Goal: Task Accomplishment & Management: Complete application form

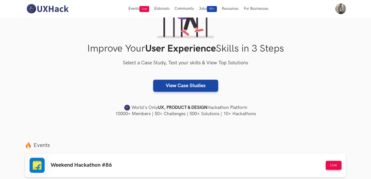
scroll to position [83, 0]
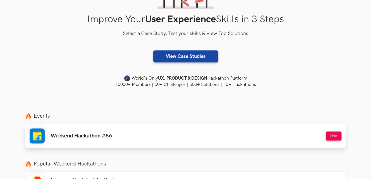
click at [120, 131] on div "Weekend Hackathon #86 Live" at bounding box center [186, 136] width 312 height 15
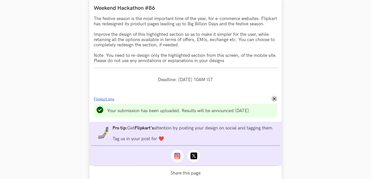
scroll to position [485, 0]
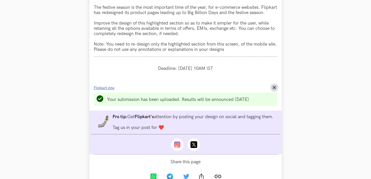
click at [273, 89] on icon "Remove File" at bounding box center [274, 87] width 3 height 3
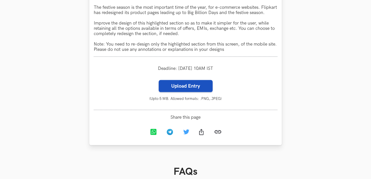
click at [190, 92] on label "Upload Entry" at bounding box center [186, 86] width 54 height 12
click at [159, 80] on input "Upload Entry" at bounding box center [158, 80] width 0 height 0
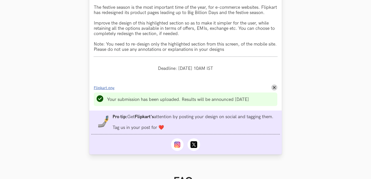
click at [104, 90] on span "Flipkart.png" at bounding box center [104, 88] width 21 height 4
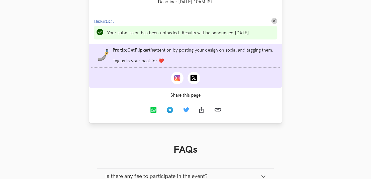
click at [108, 24] on span "Flipkart.png" at bounding box center [104, 21] width 21 height 4
click at [275, 24] on button "Remove File" at bounding box center [274, 21] width 6 height 6
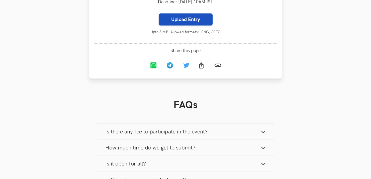
click at [189, 26] on label "Upload Entry" at bounding box center [186, 20] width 54 height 12
click at [159, 14] on input "Upload Entry" at bounding box center [158, 13] width 0 height 0
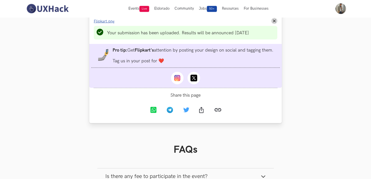
click at [111, 24] on span "Flipkart.png" at bounding box center [104, 21] width 21 height 4
click at [276, 24] on button "Remove File" at bounding box center [274, 21] width 6 height 6
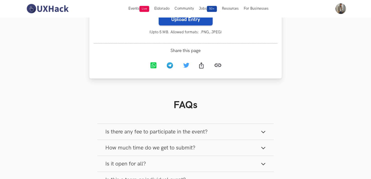
click at [193, 25] on label "Upload Entry" at bounding box center [186, 20] width 54 height 12
click at [159, 14] on input "Upload Entry" at bounding box center [158, 13] width 0 height 0
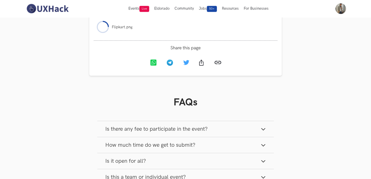
click at [214, 107] on section "FAQs Is there any fee to participate in the event? Participation in the event i…" at bounding box center [185, 177] width 193 height 203
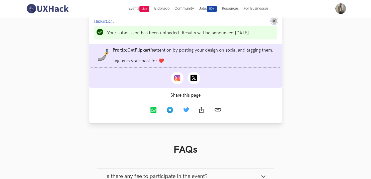
click at [275, 23] on icon "Remove File" at bounding box center [274, 21] width 3 height 3
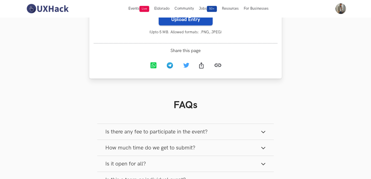
click at [201, 25] on label "Upload Entry" at bounding box center [186, 20] width 54 height 12
click at [159, 14] on input "Upload Entry" at bounding box center [158, 13] width 0 height 0
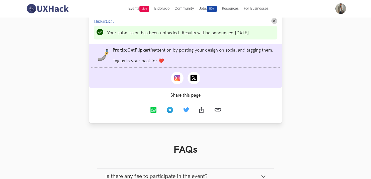
click at [106, 24] on span "Flipkart.png" at bounding box center [104, 21] width 21 height 4
click at [272, 24] on button "Remove File" at bounding box center [274, 21] width 6 height 6
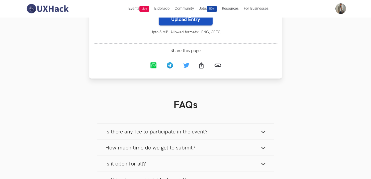
click at [188, 26] on label "Upload Entry" at bounding box center [186, 20] width 54 height 12
click at [159, 14] on input "Upload Entry" at bounding box center [158, 13] width 0 height 0
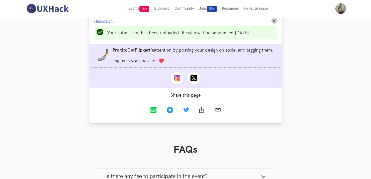
click at [110, 24] on span "Flipkart.png" at bounding box center [104, 21] width 21 height 4
click at [106, 24] on span "Flipkart.png" at bounding box center [104, 21] width 21 height 4
click at [275, 23] on icon "Remove File" at bounding box center [274, 21] width 3 height 3
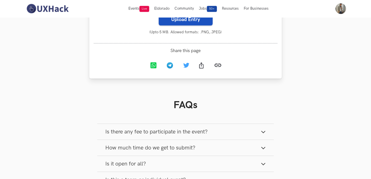
click at [188, 25] on label "Upload Entry" at bounding box center [186, 20] width 54 height 12
click at [159, 14] on input "Upload Entry" at bounding box center [158, 13] width 0 height 0
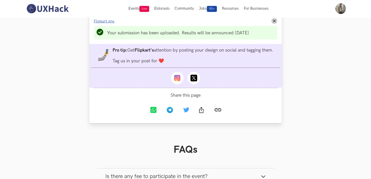
click at [109, 24] on span "Flipkart.png" at bounding box center [104, 21] width 21 height 4
click at [102, 24] on span "Flipkart.png" at bounding box center [104, 21] width 21 height 4
click at [270, 24] on li "Progress value is 100% Flipkart.png Remove File" at bounding box center [185, 21] width 183 height 6
click at [275, 23] on icon "Remove File" at bounding box center [274, 21] width 3 height 3
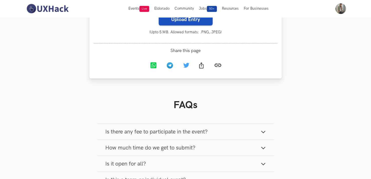
click at [197, 26] on label "Upload Entry" at bounding box center [186, 20] width 54 height 12
click at [159, 14] on input "Upload Entry" at bounding box center [158, 13] width 0 height 0
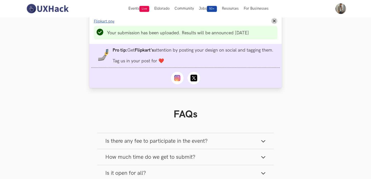
click at [105, 24] on span "Flipkart.png" at bounding box center [104, 21] width 21 height 4
